Goal: Transaction & Acquisition: Register for event/course

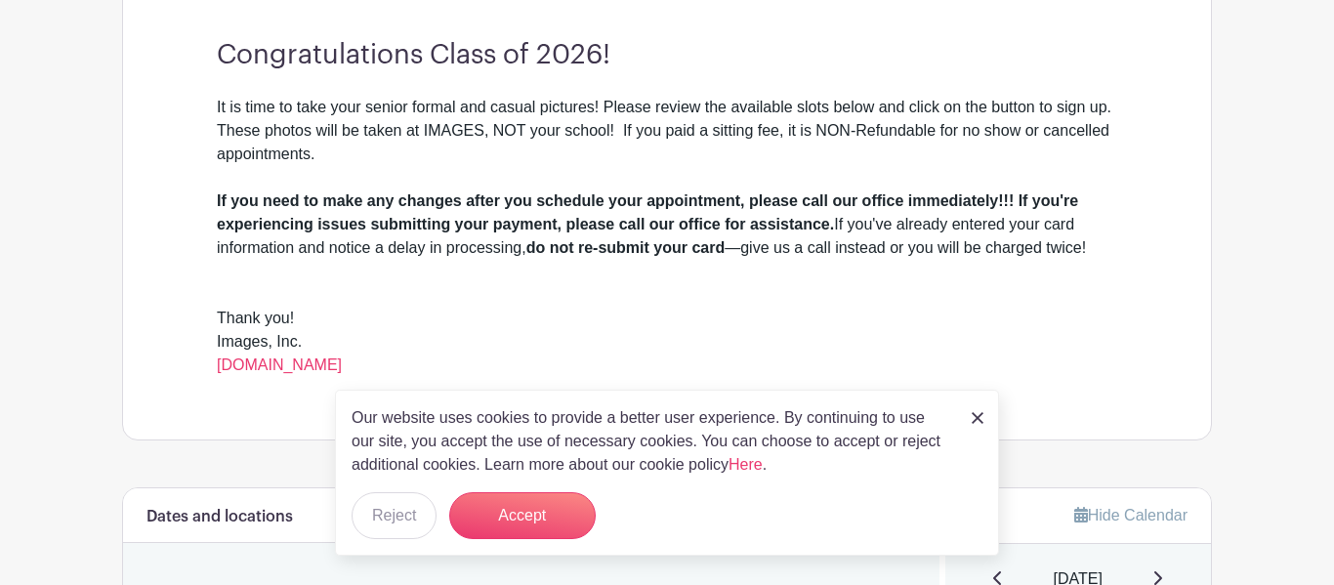
scroll to position [568, 0]
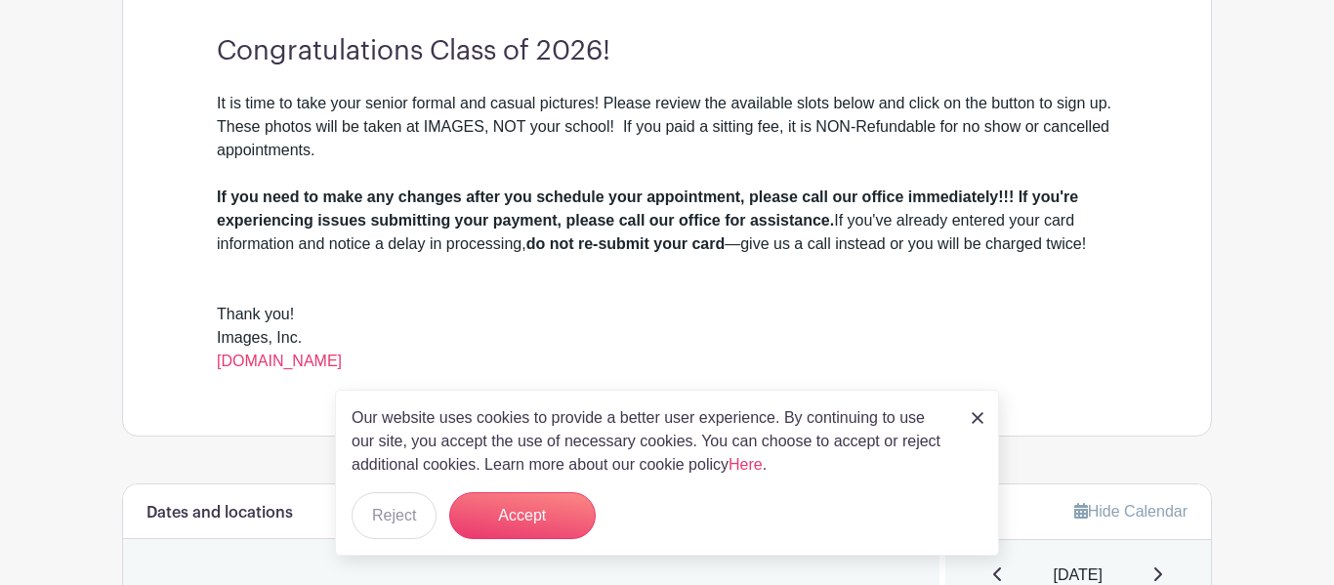
click at [971, 413] on img at bounding box center [977, 418] width 12 height 12
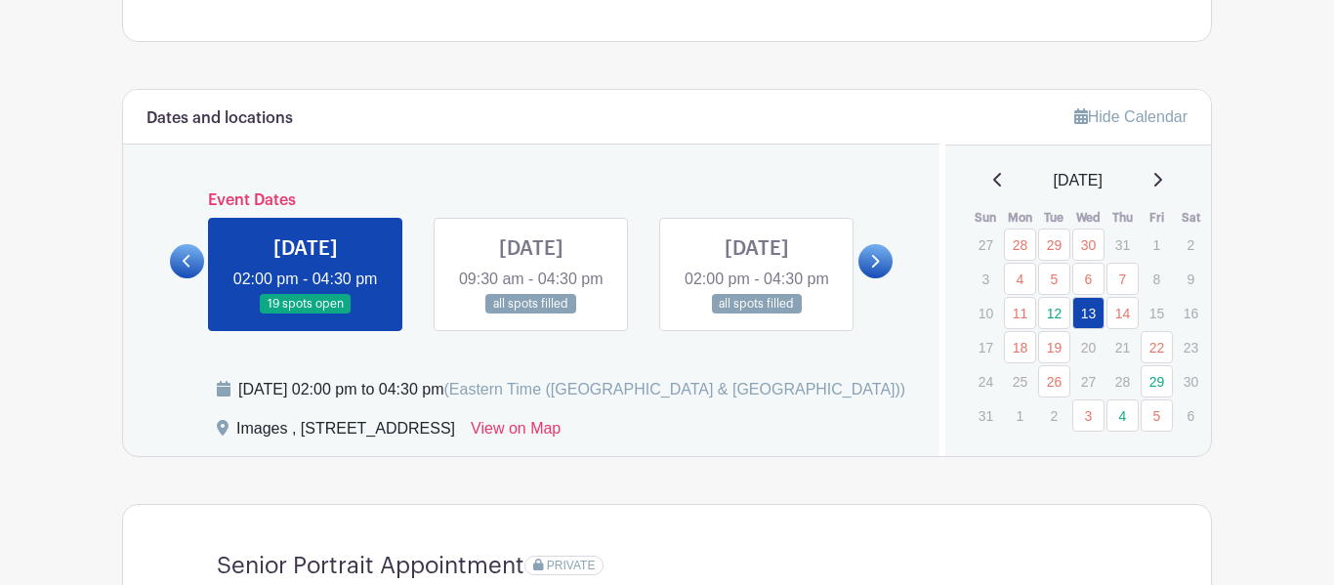
scroll to position [964, 0]
click at [1049, 355] on link "19" at bounding box center [1054, 346] width 32 height 32
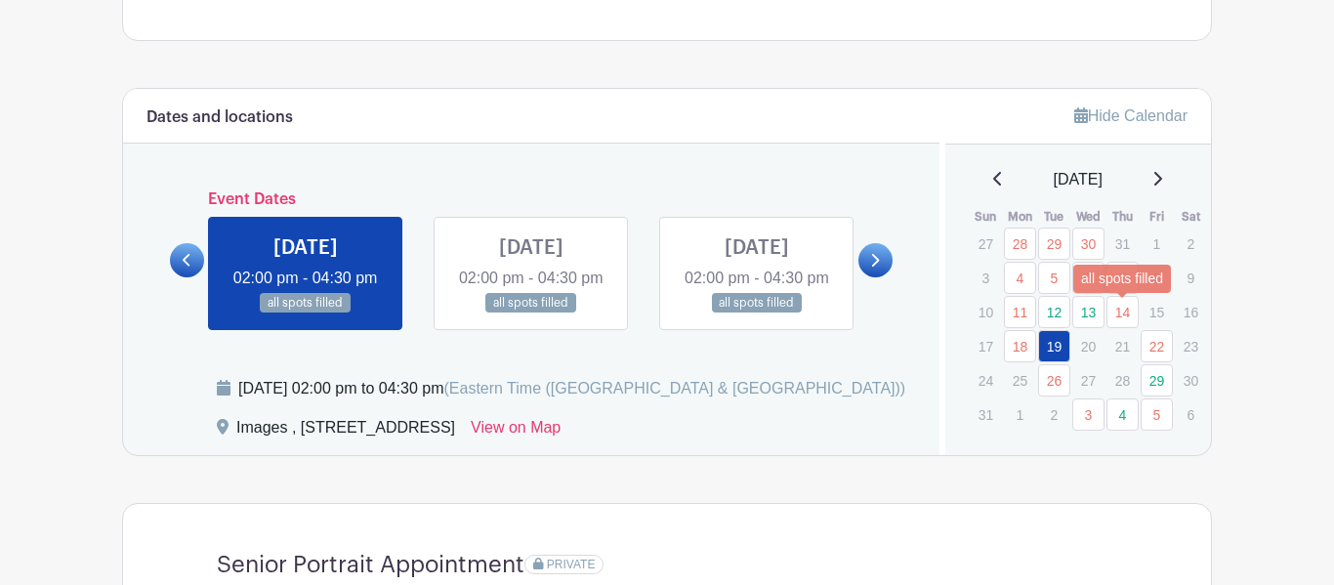
click at [1121, 309] on link "14" at bounding box center [1122, 312] width 32 height 32
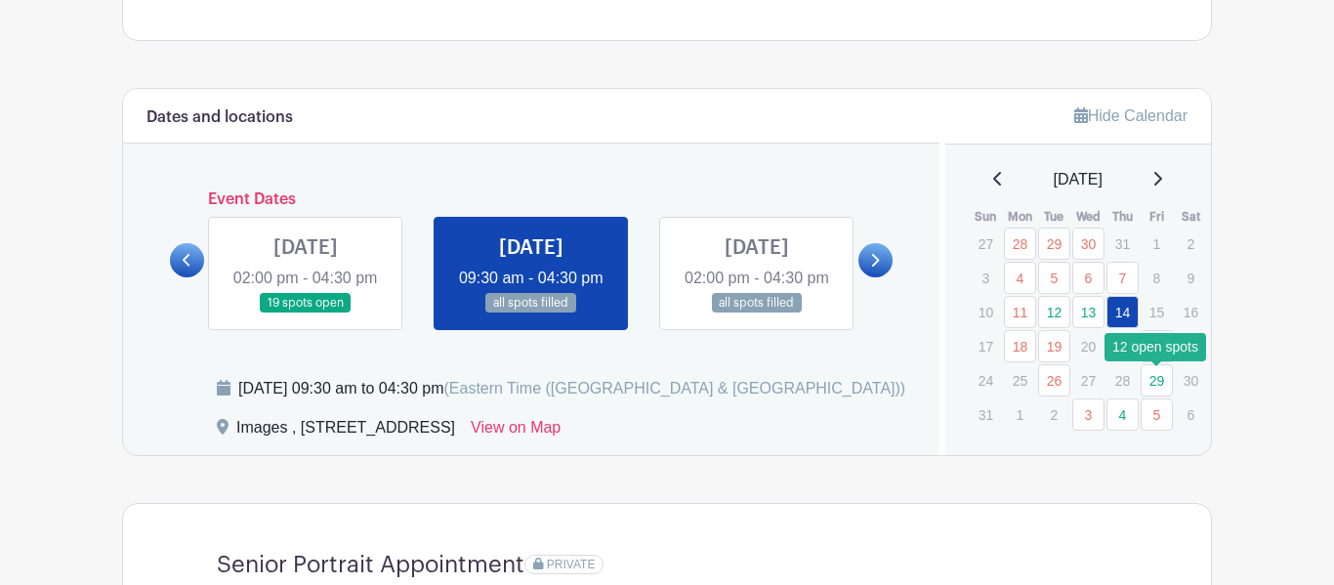
click at [1157, 373] on link "29" at bounding box center [1156, 380] width 32 height 32
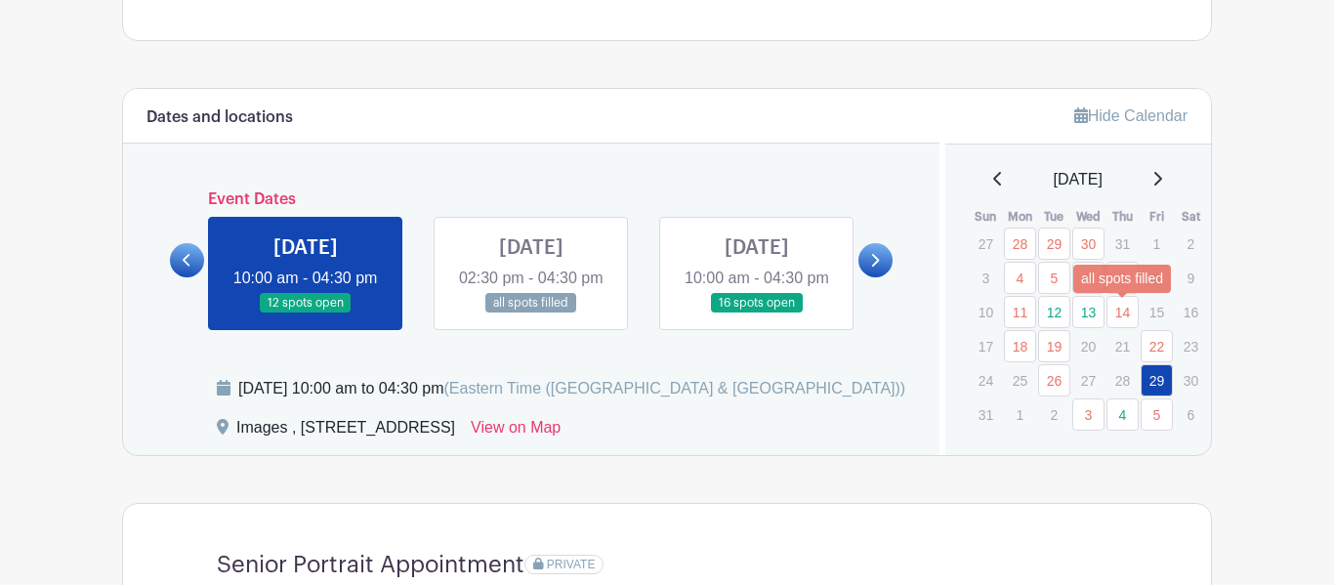
click at [1124, 314] on link "14" at bounding box center [1122, 312] width 32 height 32
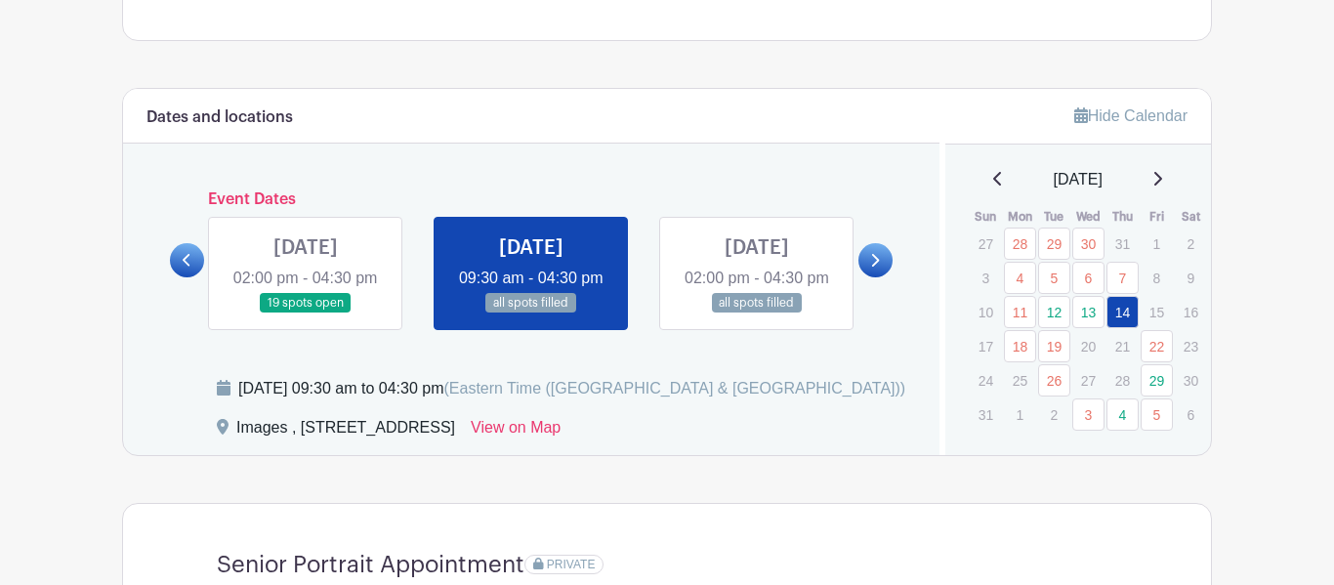
click at [875, 268] on icon at bounding box center [874, 260] width 9 height 15
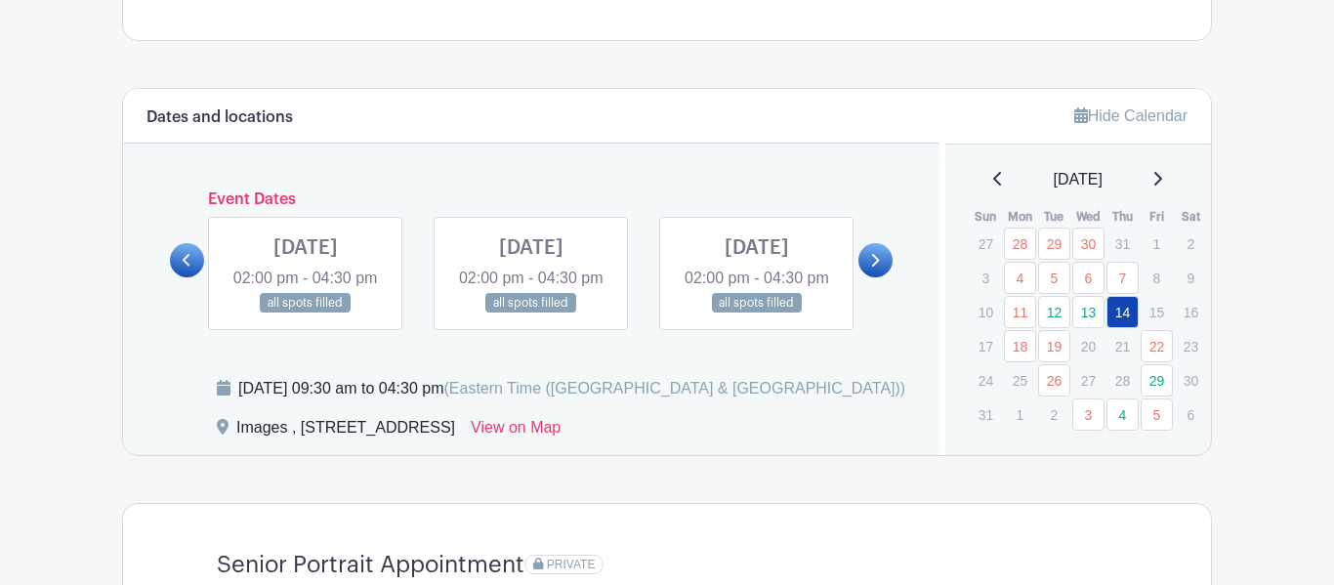
click at [875, 268] on icon at bounding box center [874, 260] width 9 height 15
click at [306, 313] on link at bounding box center [306, 313] width 0 height 0
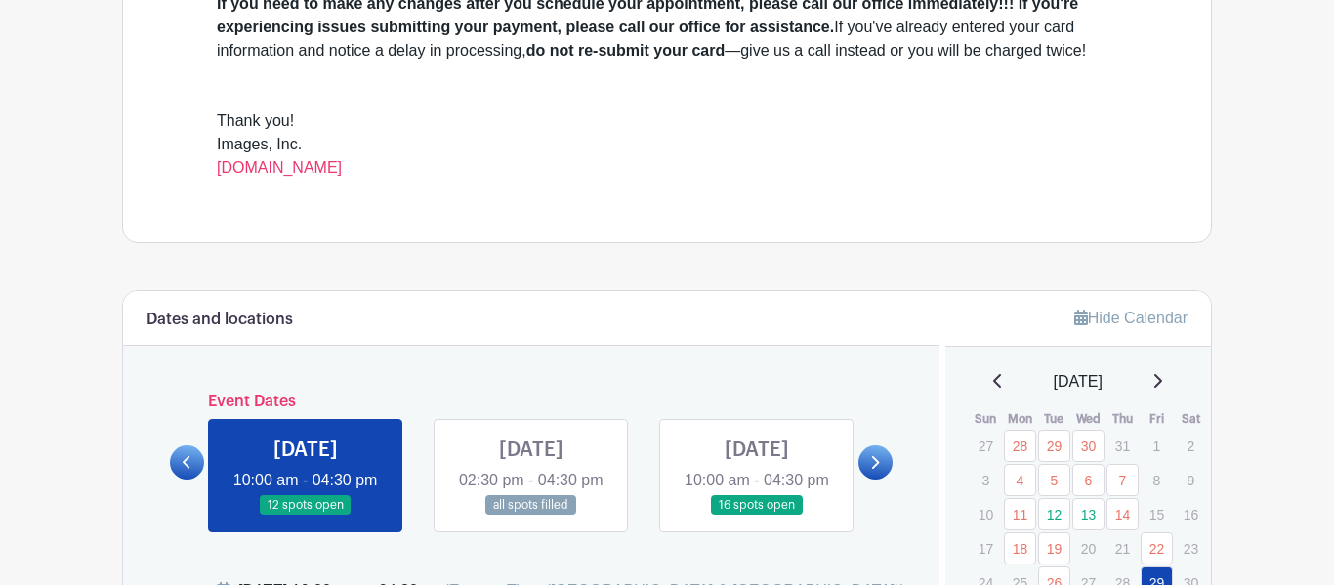
scroll to position [767, 0]
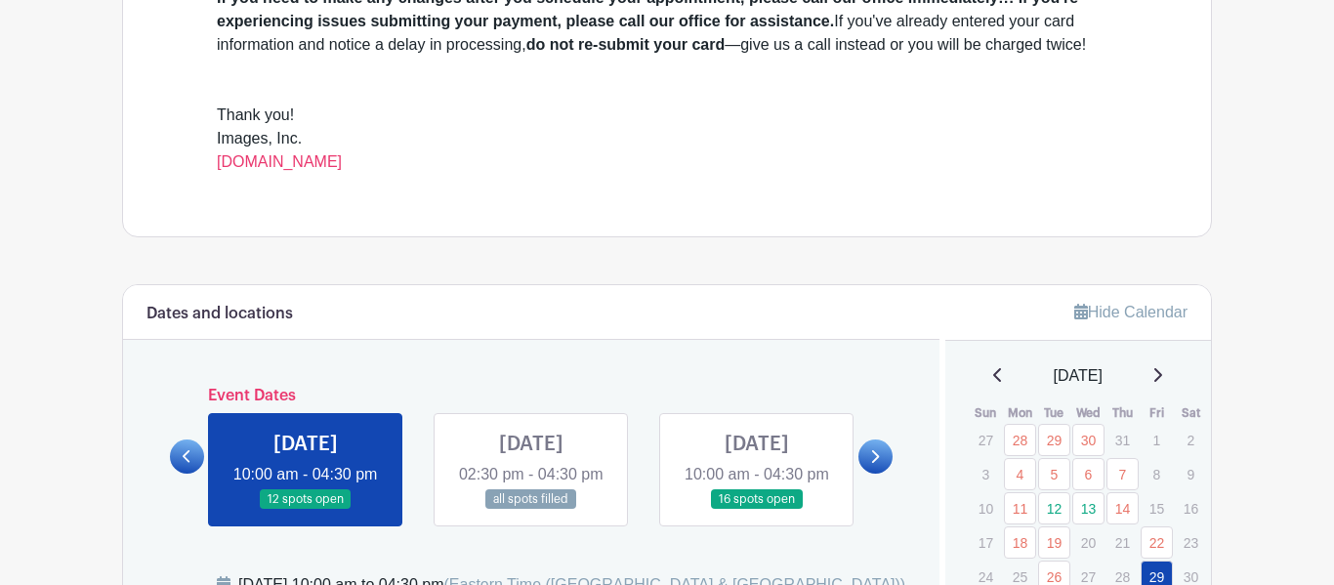
click at [306, 510] on link at bounding box center [306, 510] width 0 height 0
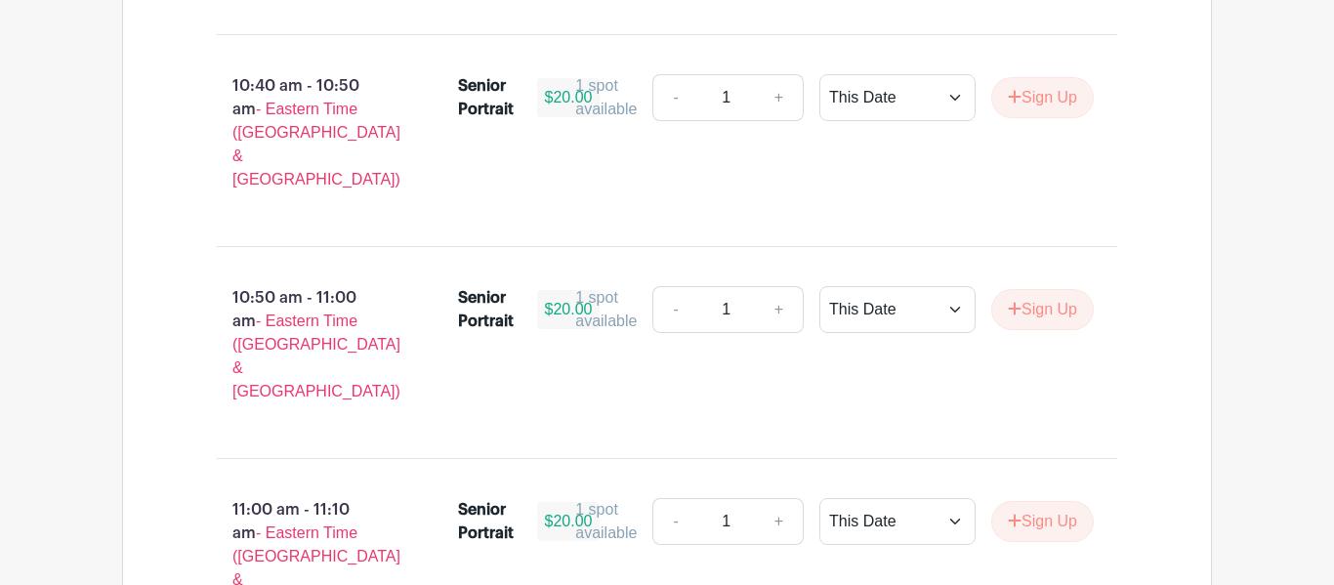
scroll to position [5675, 0]
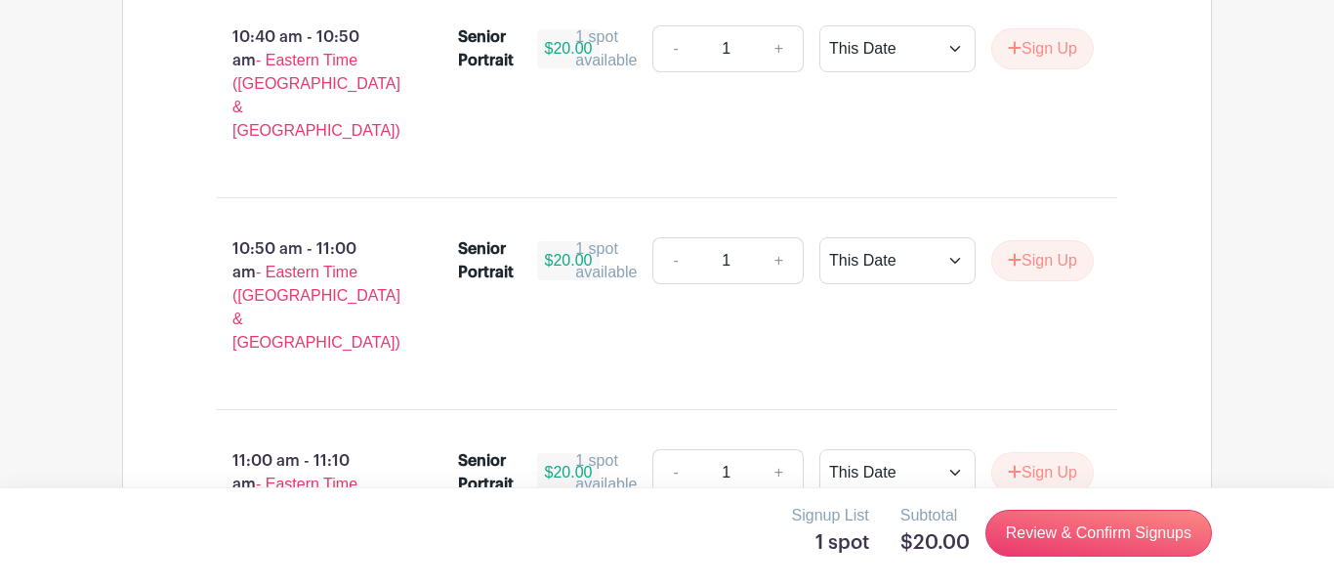
scroll to position [5723, 0]
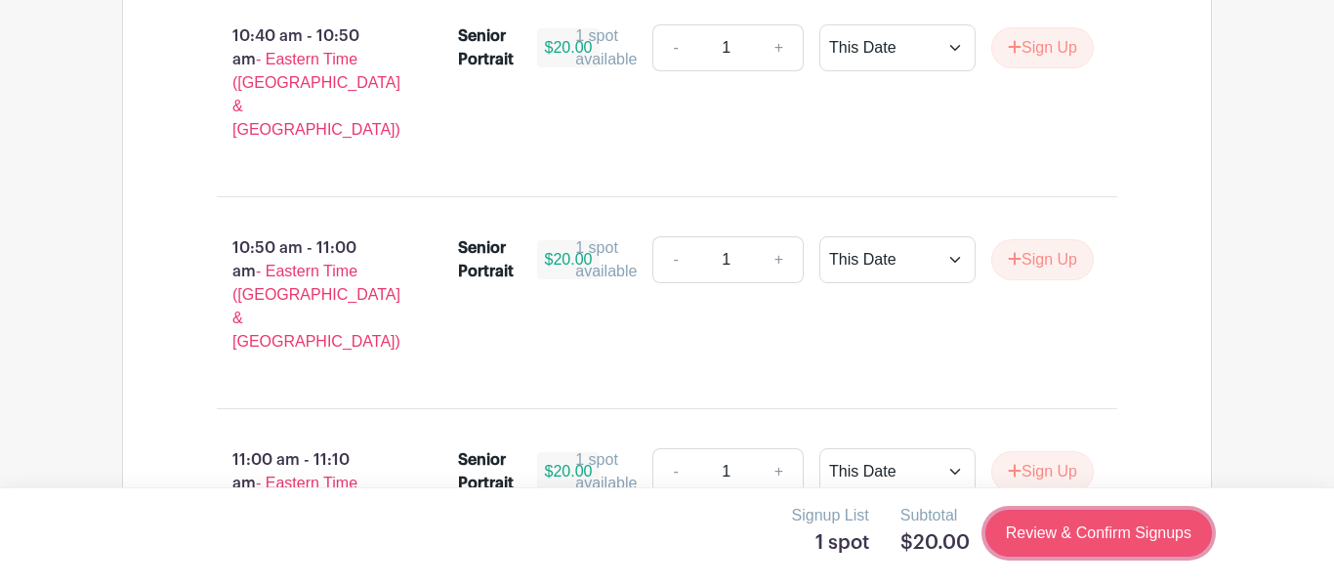
click at [1059, 520] on link "Review & Confirm Signups" at bounding box center [1098, 533] width 227 height 47
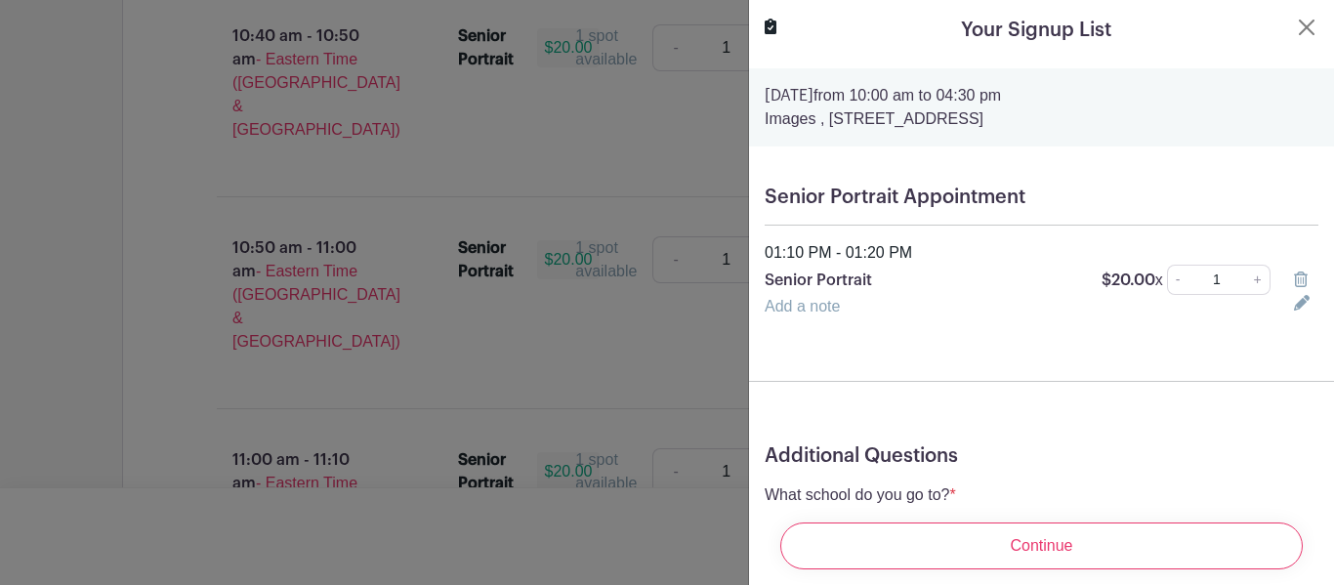
scroll to position [103, 0]
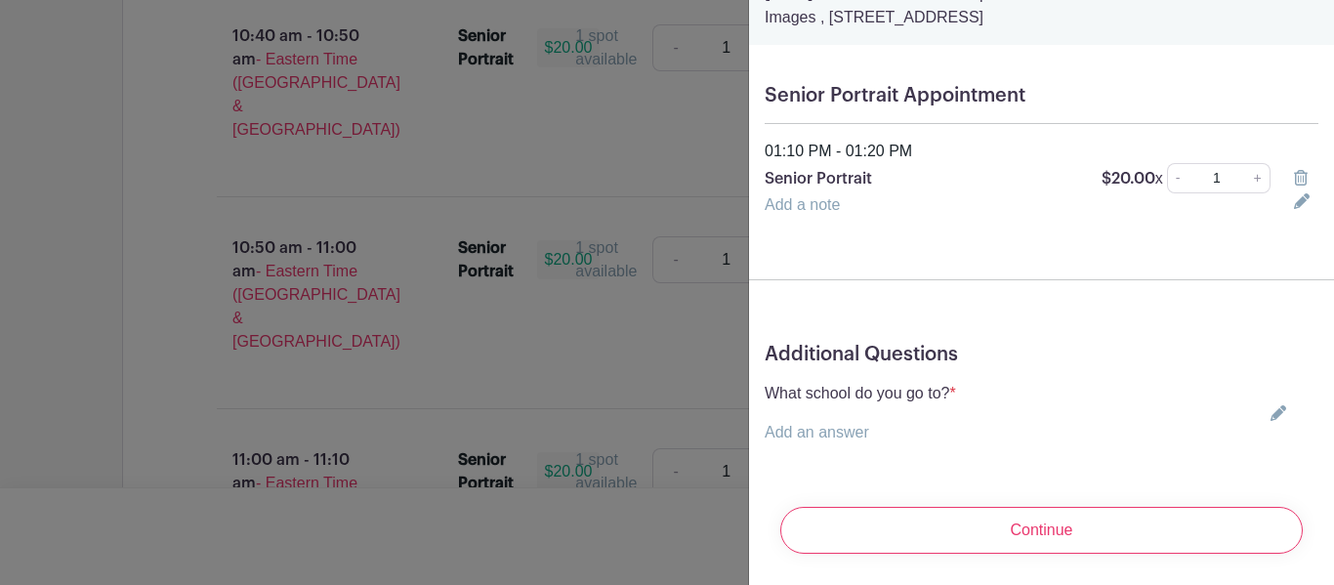
click at [1059, 520] on input "Continue" at bounding box center [1041, 530] width 522 height 47
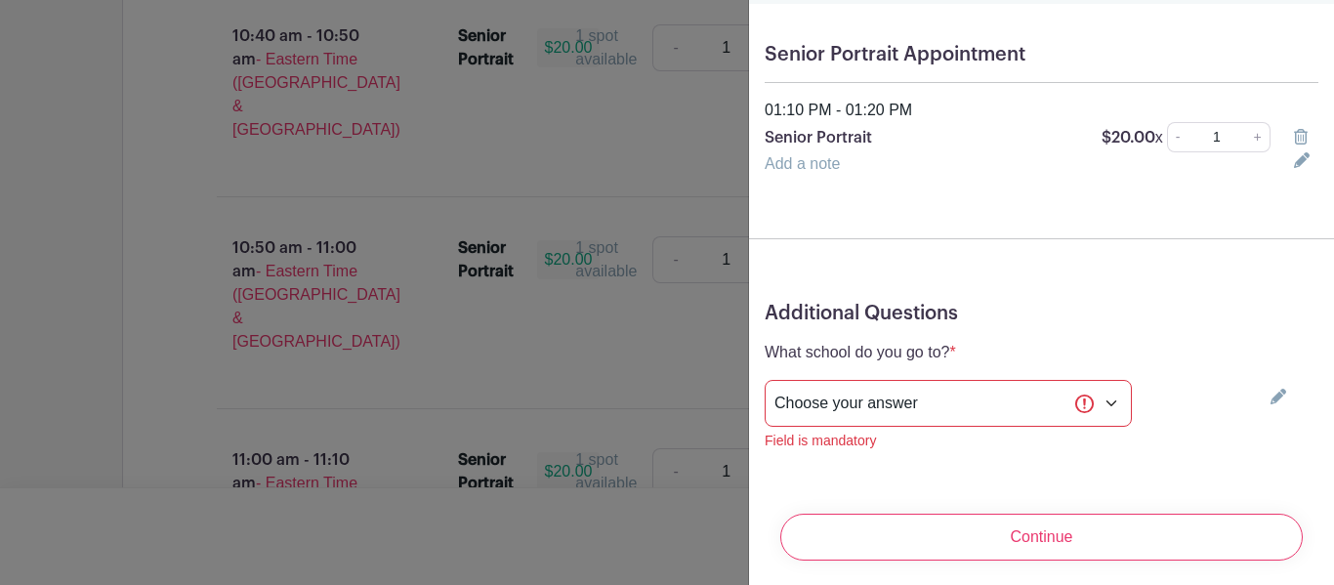
scroll to position [213, 0]
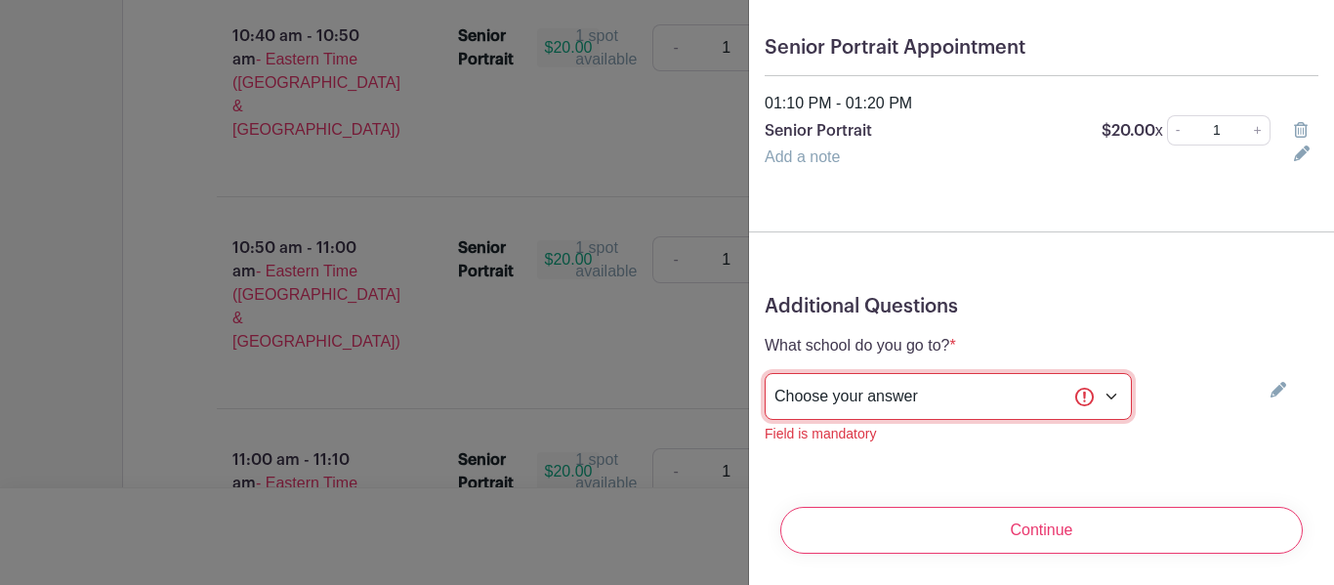
click at [927, 394] on select "Choose your answer [GEOGRAPHIC_DATA] High [PERSON_NAME] High [PERSON_NAME] High…" at bounding box center [947, 396] width 367 height 47
select select "3942"
click at [764, 373] on select "Choose your answer [GEOGRAPHIC_DATA] High [PERSON_NAME] High [PERSON_NAME] High…" at bounding box center [947, 396] width 367 height 47
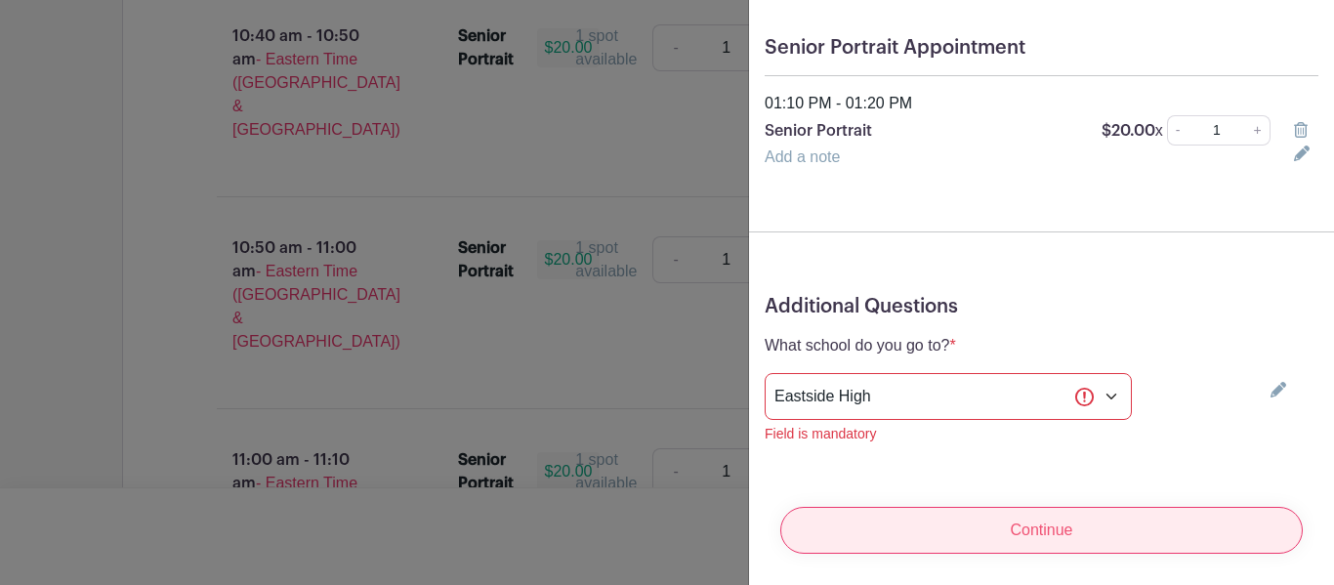
click at [862, 507] on input "Continue" at bounding box center [1041, 530] width 522 height 47
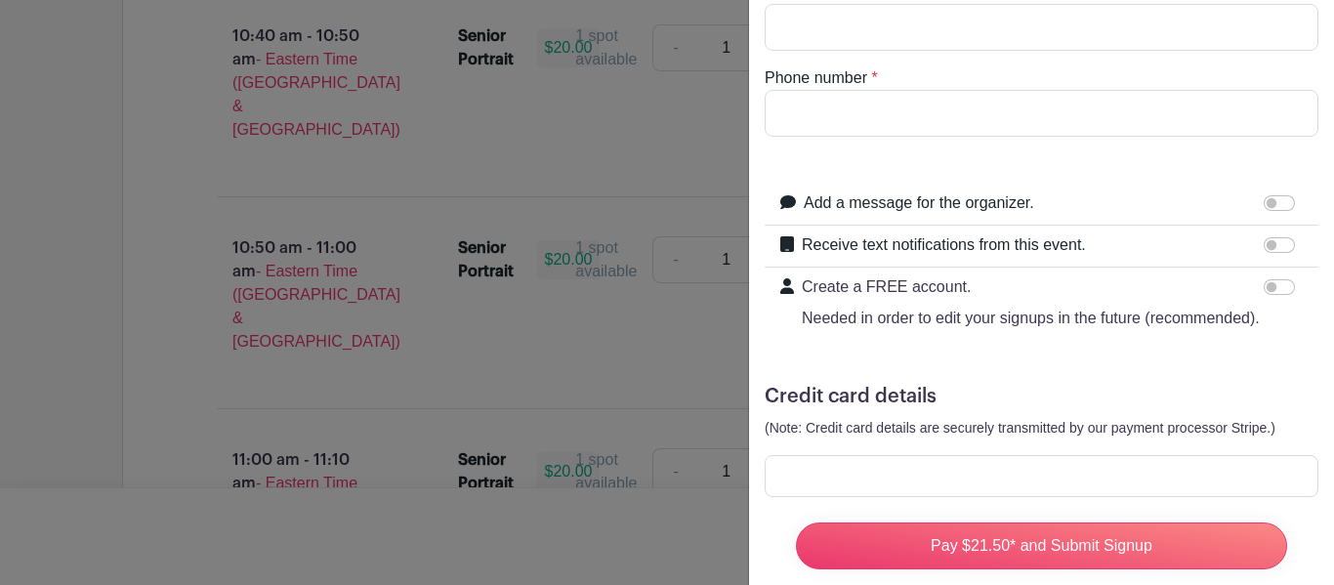
click at [865, 518] on div "Pay $21.50* and Submit Signup" at bounding box center [1041, 546] width 522 height 78
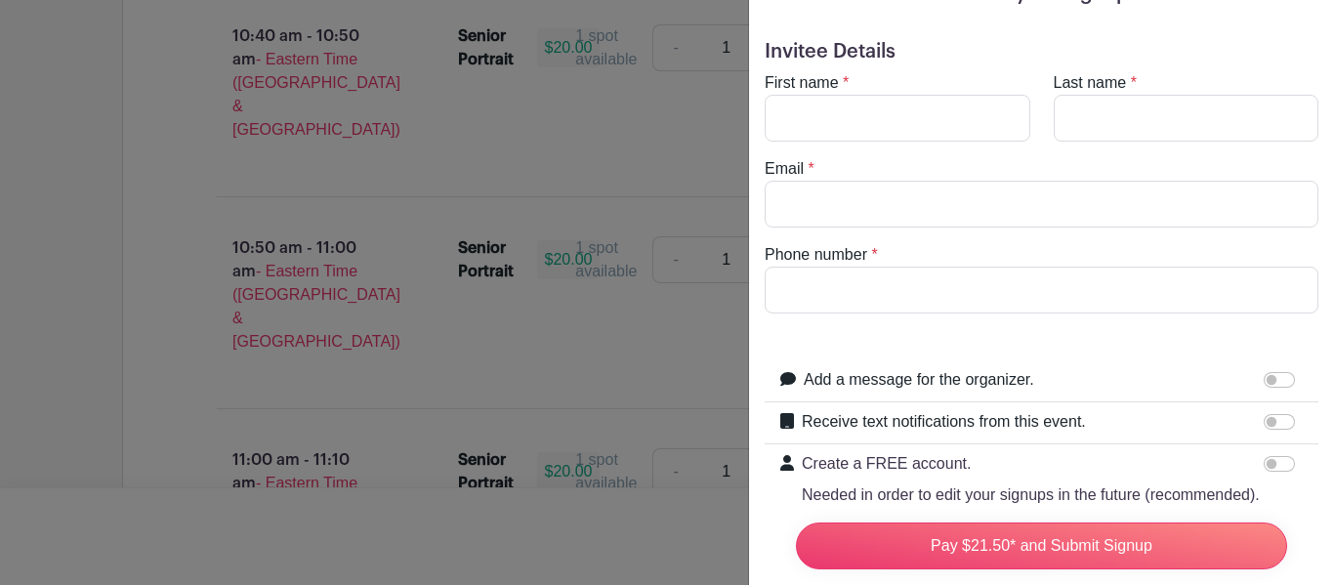
scroll to position [0, 0]
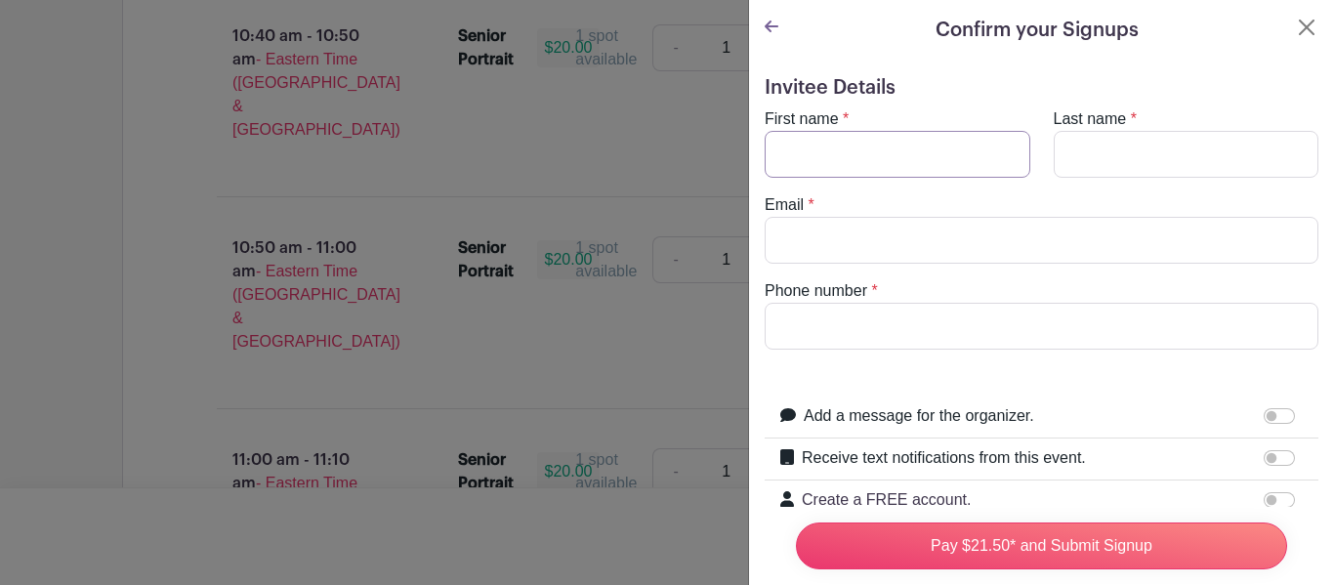
click at [884, 155] on input "First name" at bounding box center [897, 154] width 266 height 47
type input "[PERSON_NAME]"
click at [1121, 144] on input "Last name" at bounding box center [1186, 154] width 266 height 47
type input "[PERSON_NAME]"
click at [1029, 246] on input "Email" at bounding box center [1041, 240] width 554 height 47
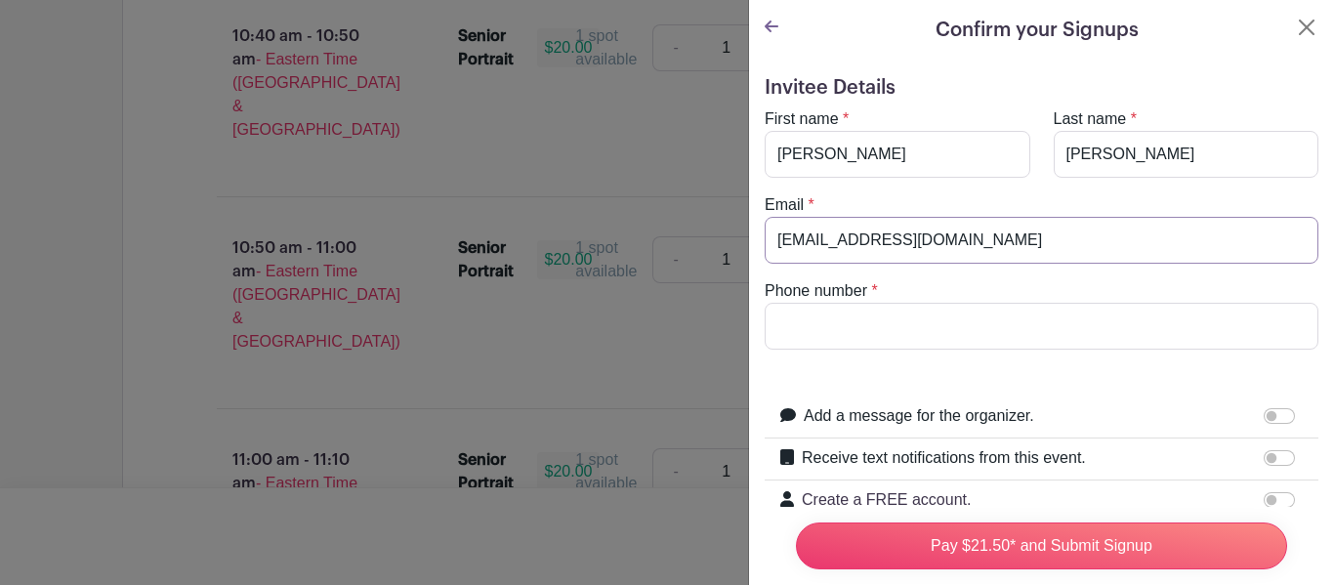
type input "[EMAIL_ADDRESS][DOMAIN_NAME]"
click at [1006, 319] on input "Phone number" at bounding box center [1041, 326] width 554 height 47
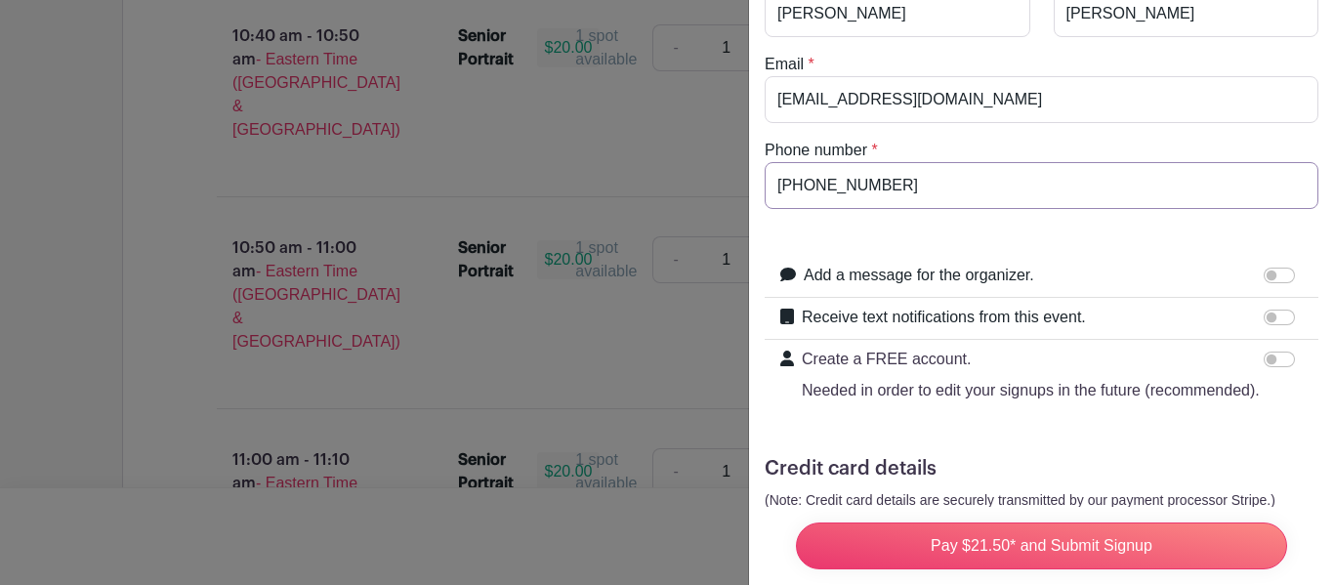
scroll to position [148, 0]
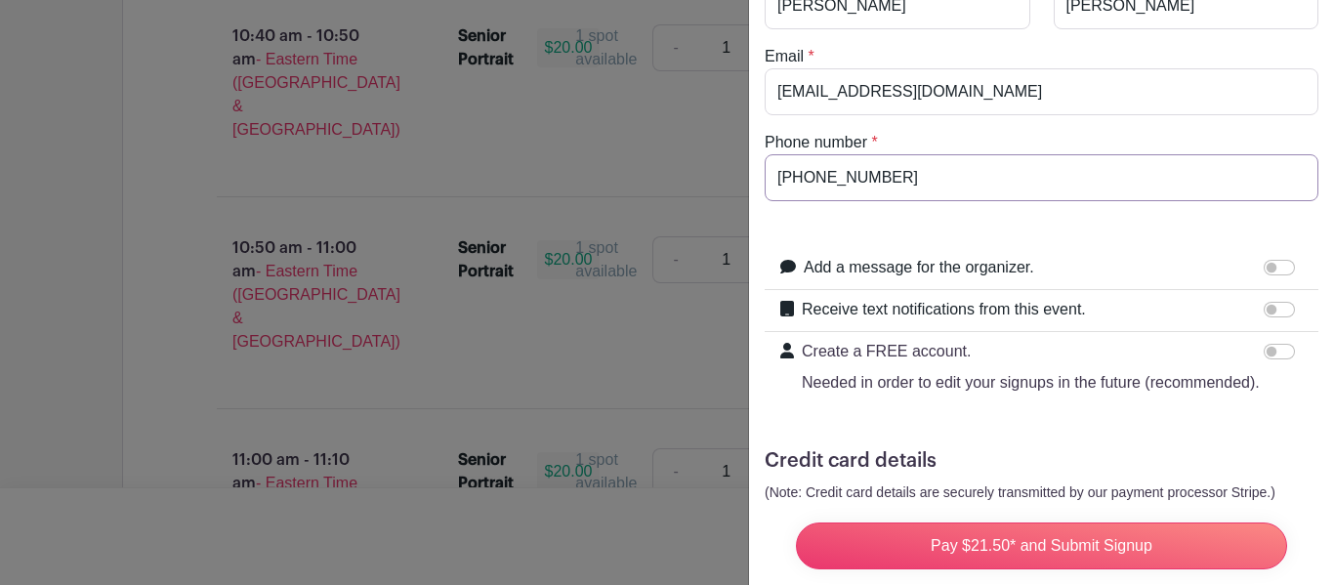
type input "[PHONE_NUMBER]"
click at [1269, 310] on input "Receive text notifications from this event." at bounding box center [1278, 310] width 31 height 16
checkbox input "true"
